Goal: Transaction & Acquisition: Purchase product/service

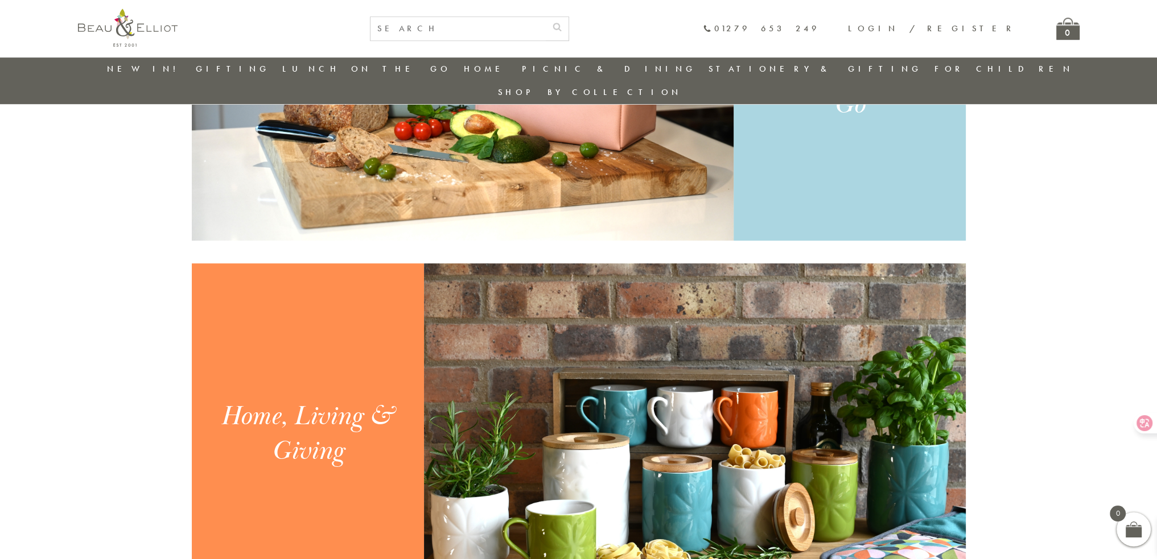
scroll to position [938, 0]
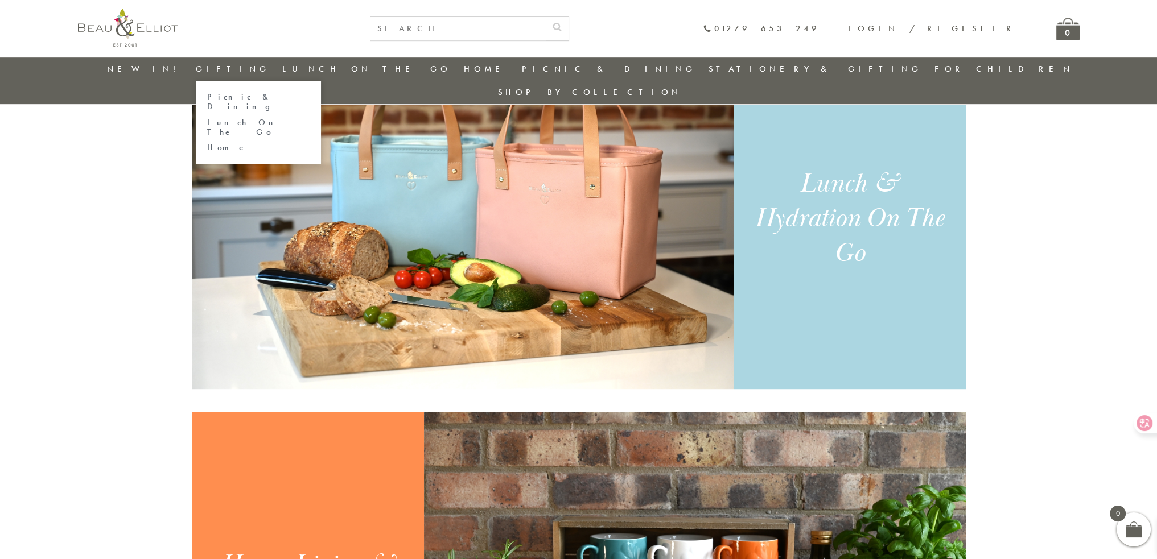
click at [225, 68] on link "Gifting" at bounding box center [233, 68] width 74 height 11
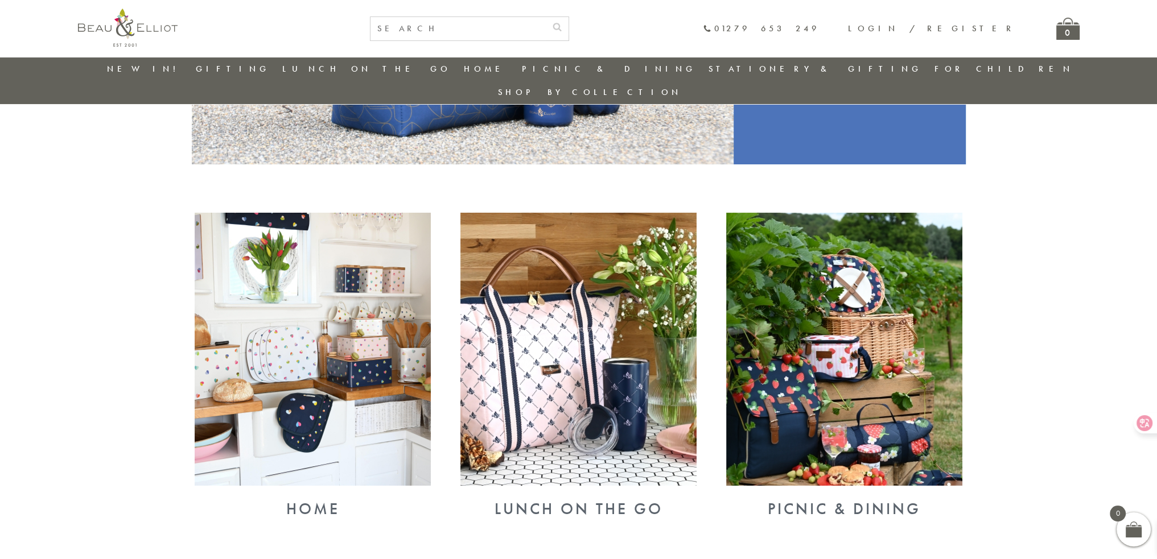
scroll to position [317, 0]
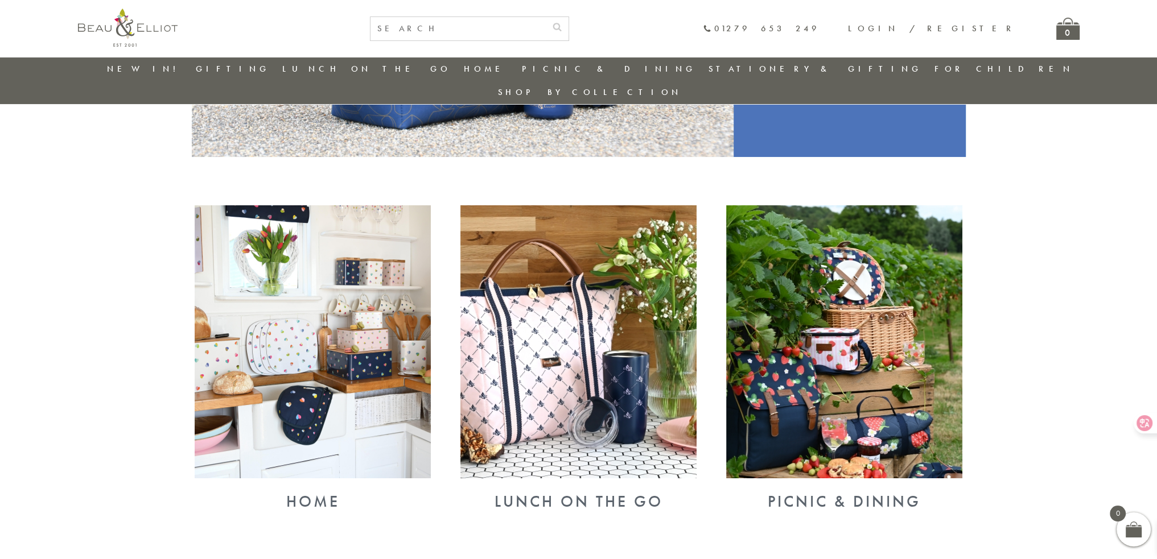
click at [546, 38] on input "text" at bounding box center [457, 28] width 175 height 23
type input "bottle"
click at [546, 17] on button "submit" at bounding box center [557, 26] width 23 height 18
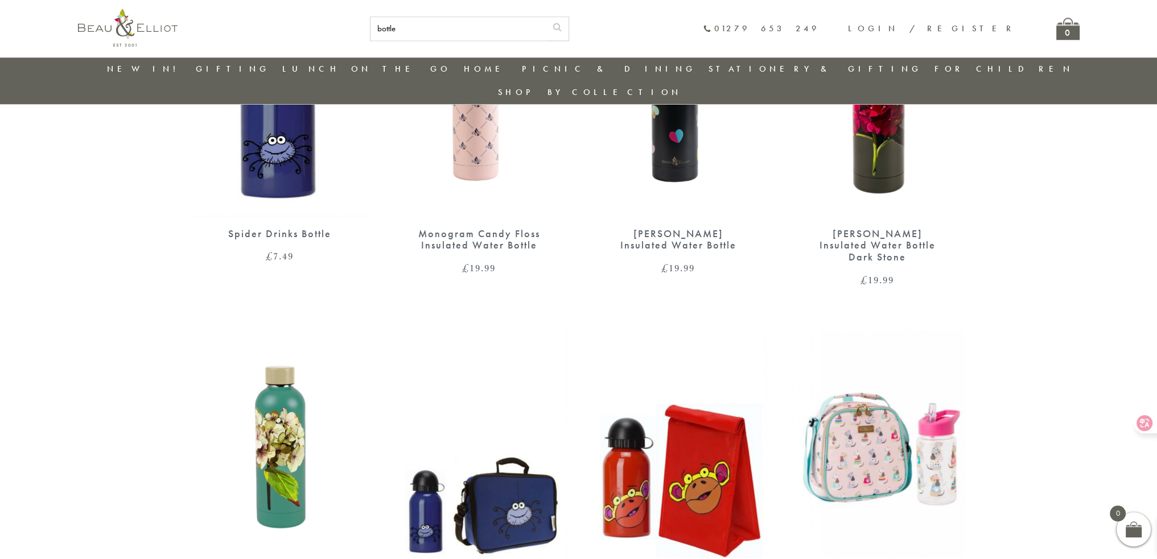
scroll to position [1910, 0]
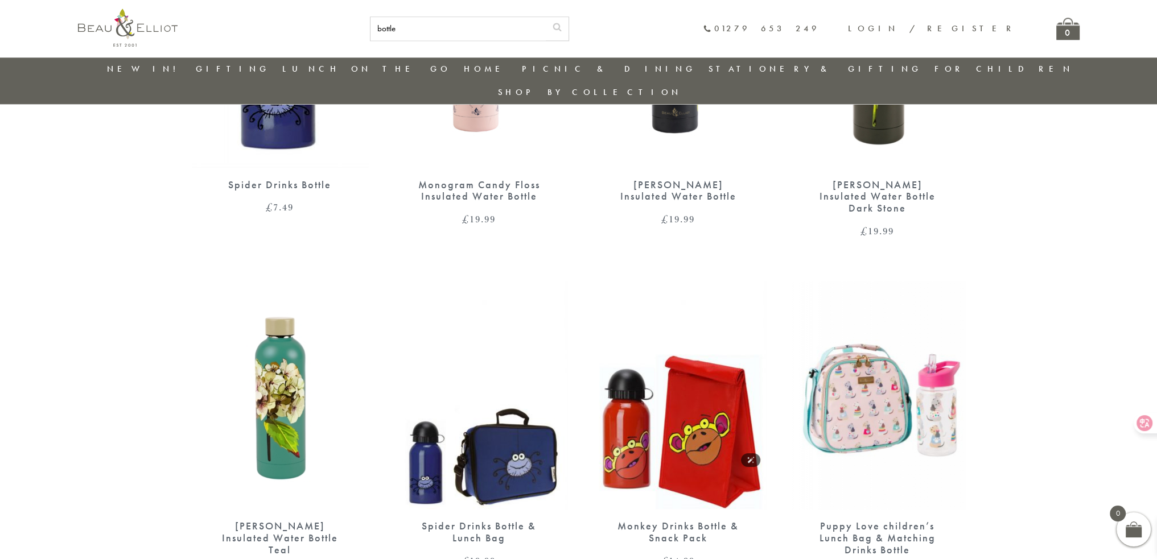
click at [645, 285] on img at bounding box center [678, 396] width 176 height 228
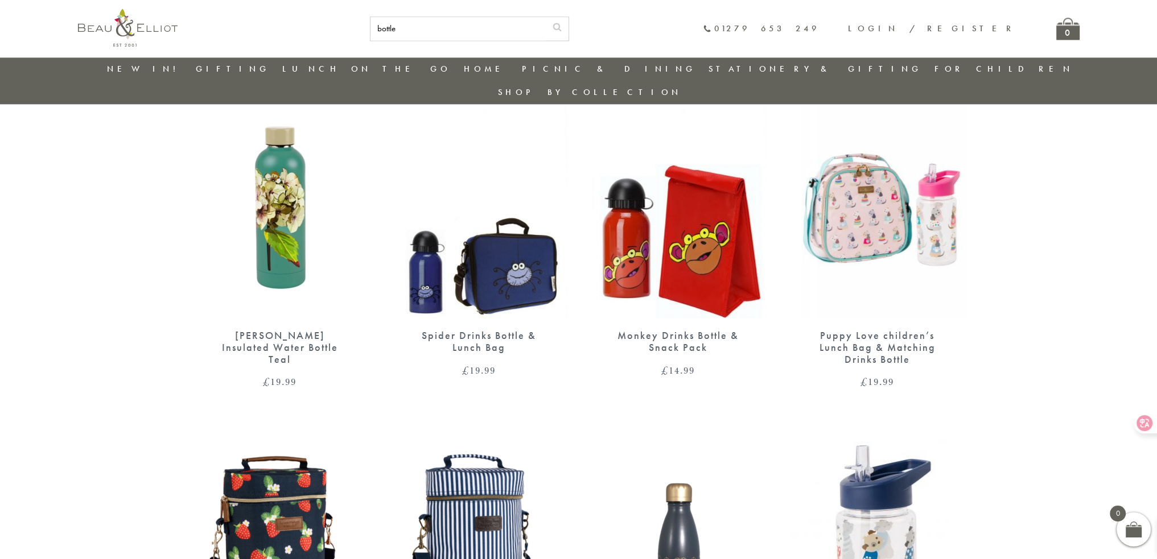
scroll to position [2195, 0]
